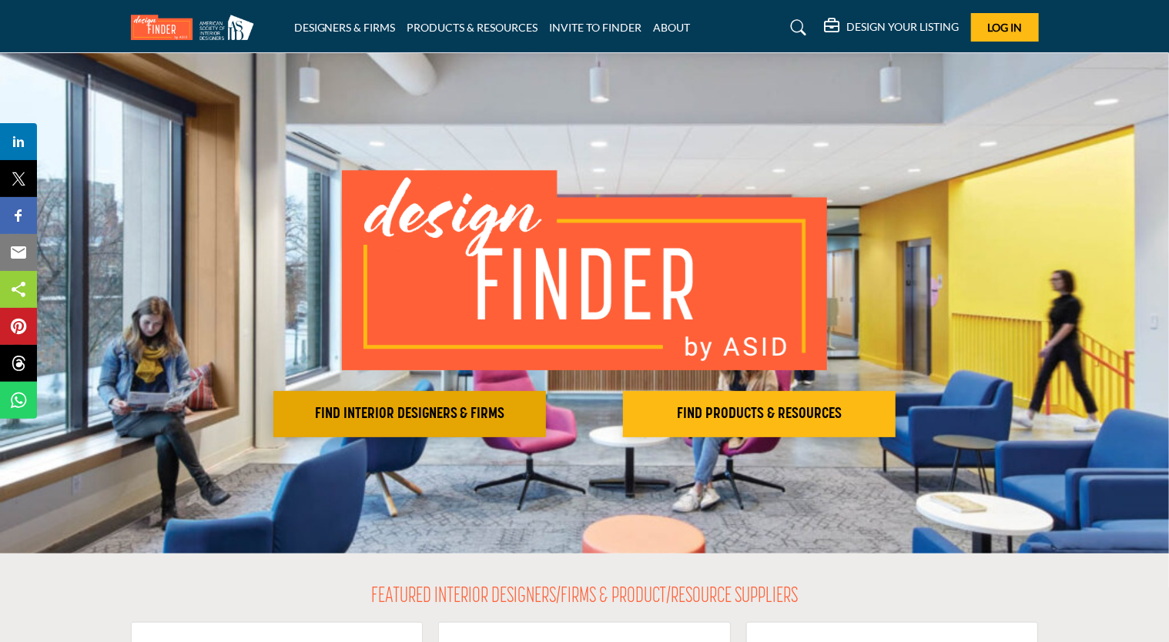
click at [379, 414] on h2 "FIND INTERIOR DESIGNERS & FIRMS" at bounding box center [409, 414] width 263 height 18
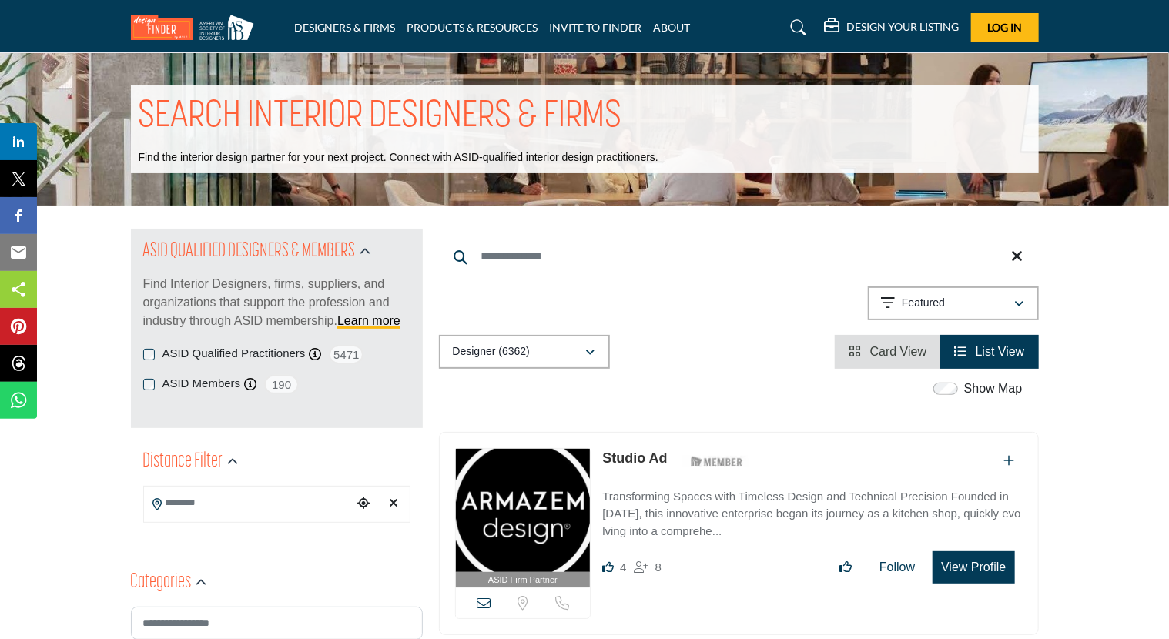
click at [303, 500] on input "Search Location" at bounding box center [248, 503] width 208 height 30
click at [212, 553] on span "Select Country" at bounding box center [267, 549] width 222 height 18
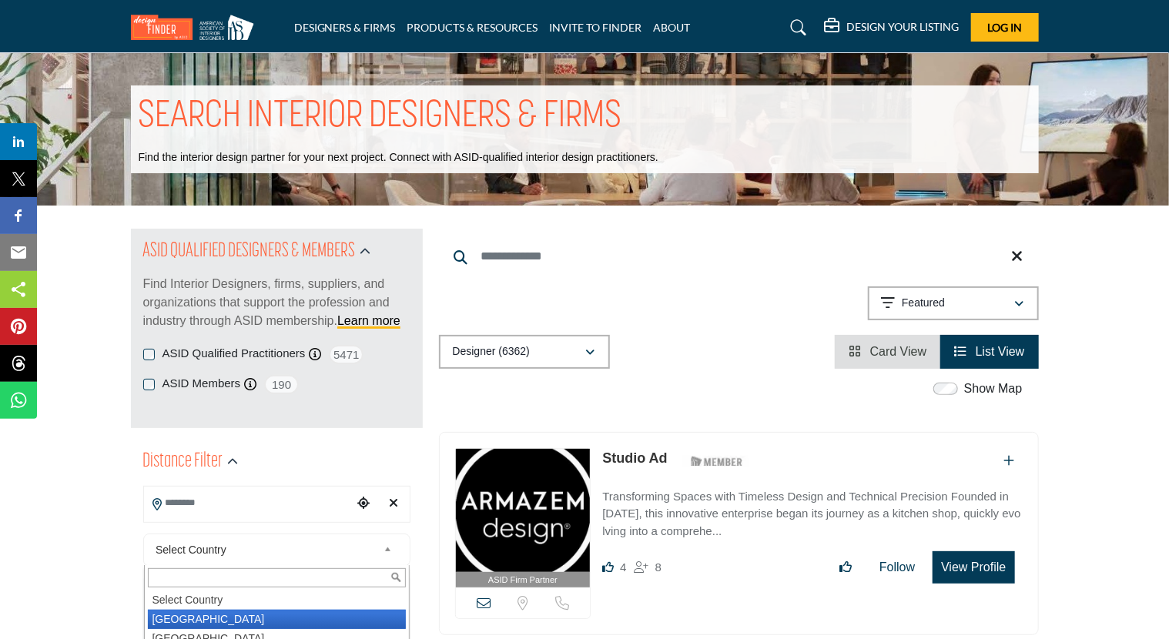
click at [209, 624] on li "United States" at bounding box center [277, 619] width 258 height 19
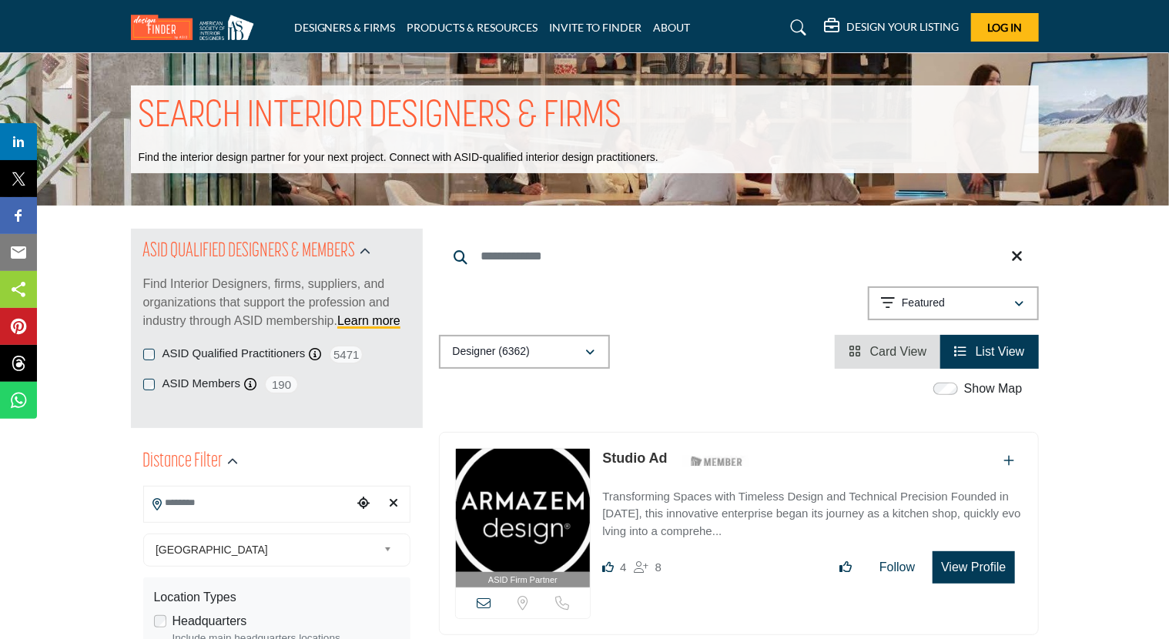
type input "***"
click at [204, 616] on label "Headquarters" at bounding box center [209, 621] width 75 height 18
click at [249, 556] on span "United States" at bounding box center [267, 549] width 222 height 18
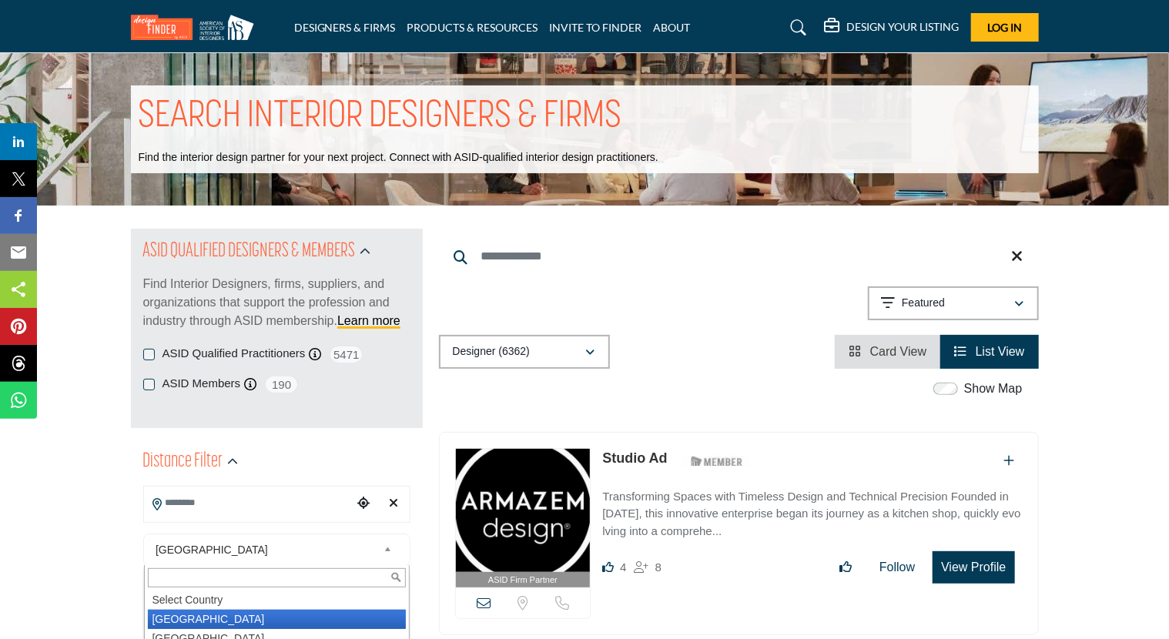
click at [529, 396] on div "Show Map" at bounding box center [730, 390] width 600 height 20
